Goal: Transaction & Acquisition: Subscribe to service/newsletter

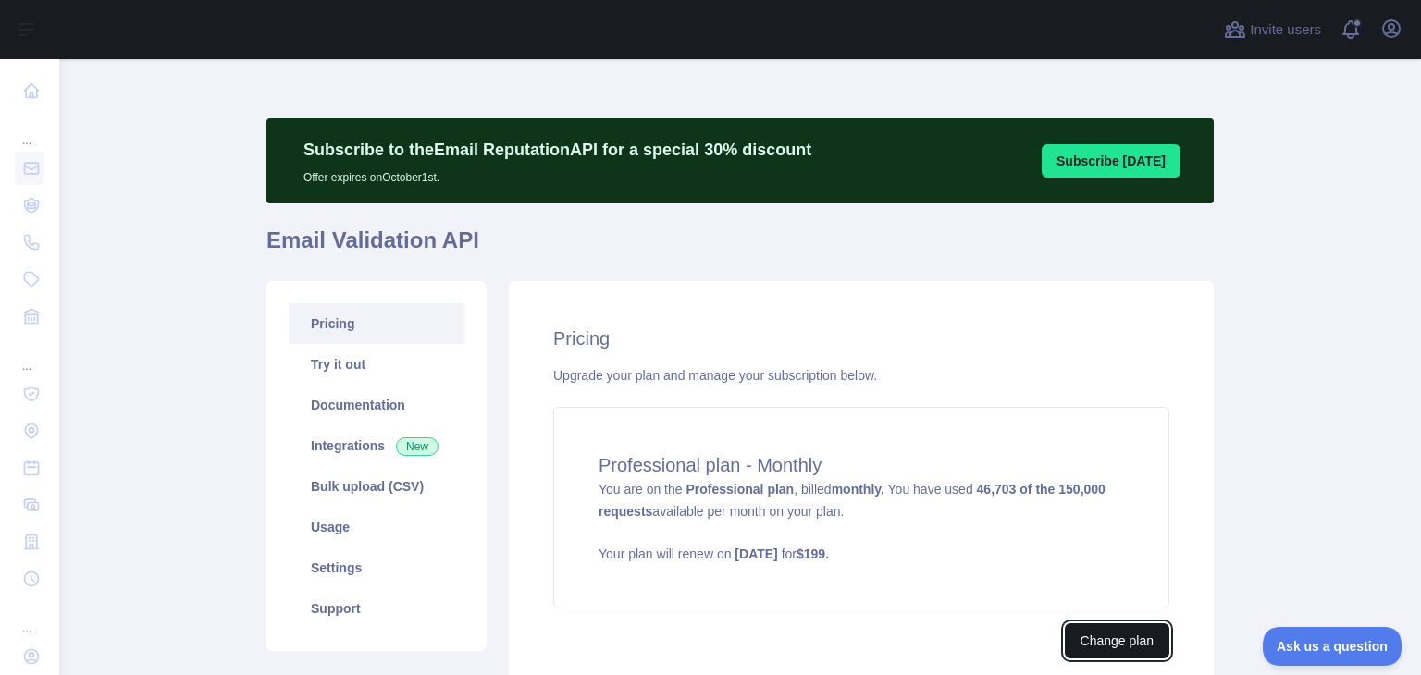
click at [1088, 641] on button "Change plan" at bounding box center [1117, 640] width 105 height 35
